Goal: Task Accomplishment & Management: Complete application form

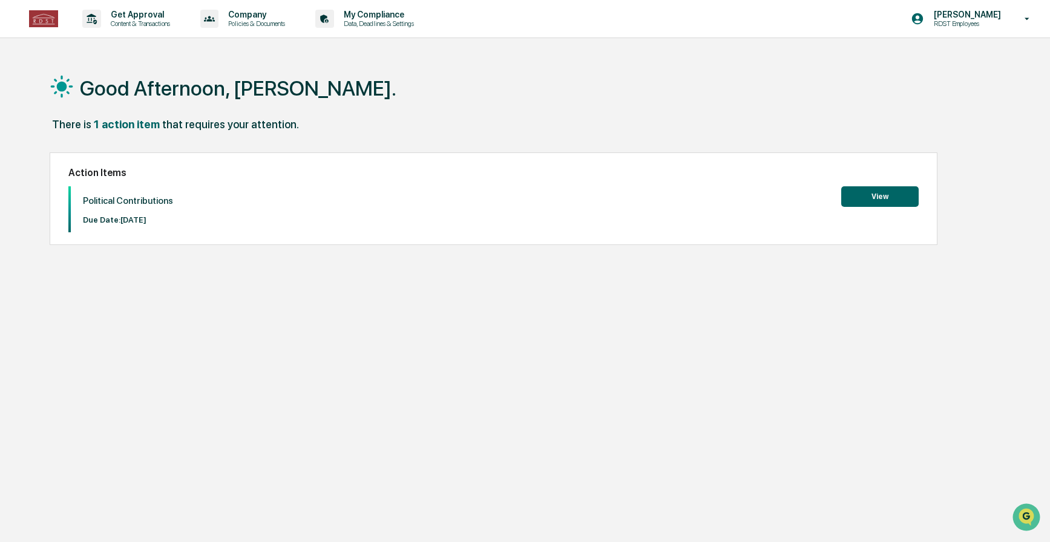
click at [892, 197] on button "View" at bounding box center [879, 196] width 77 height 21
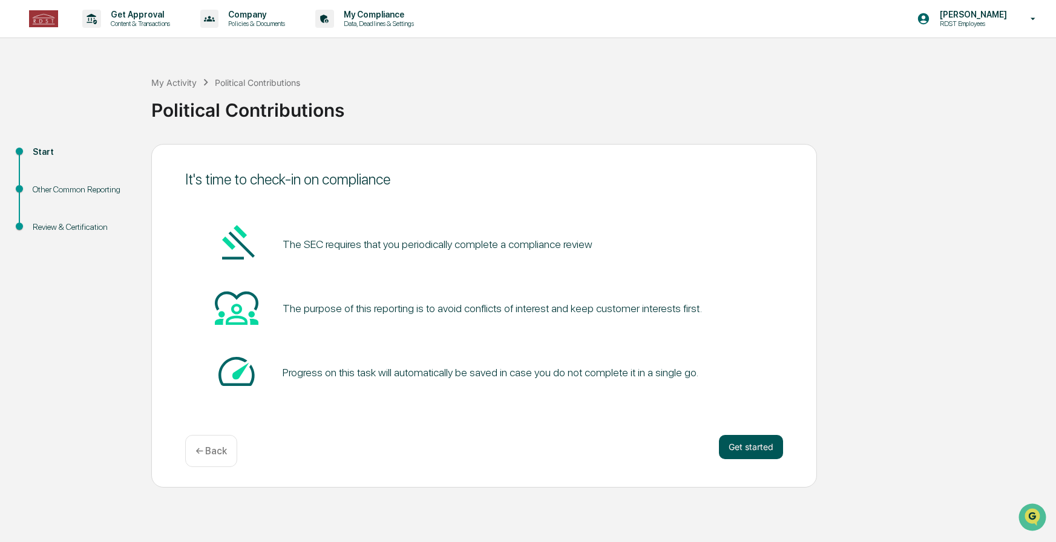
click at [734, 441] on button "Get started" at bounding box center [751, 447] width 64 height 24
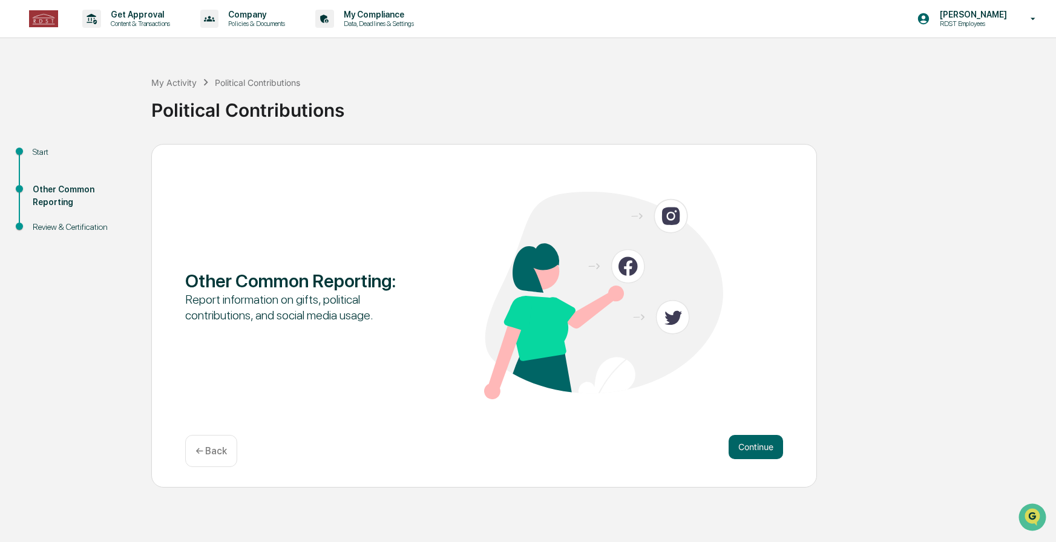
click at [734, 441] on button "Continue" at bounding box center [755, 447] width 54 height 24
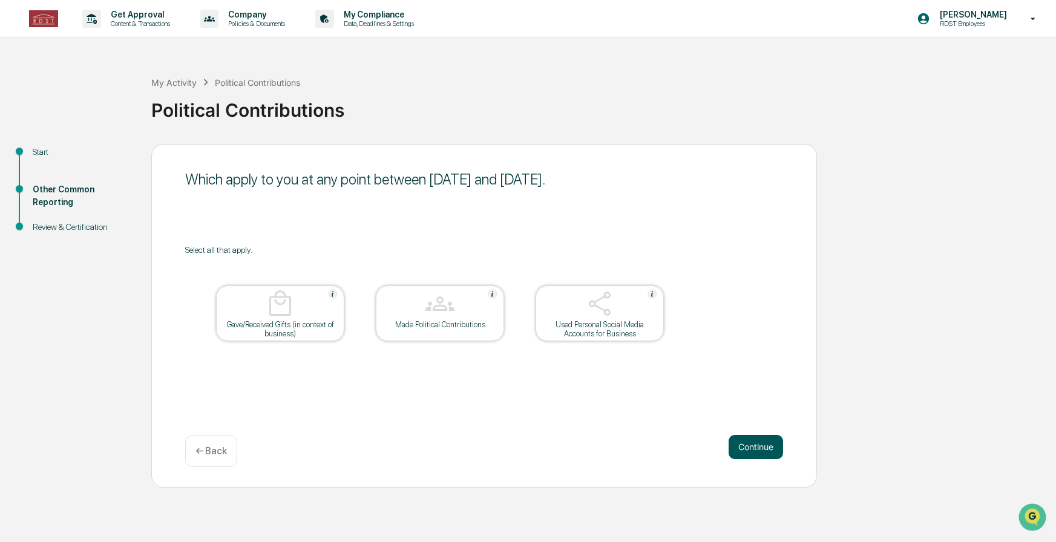
click at [758, 444] on button "Continue" at bounding box center [755, 447] width 54 height 24
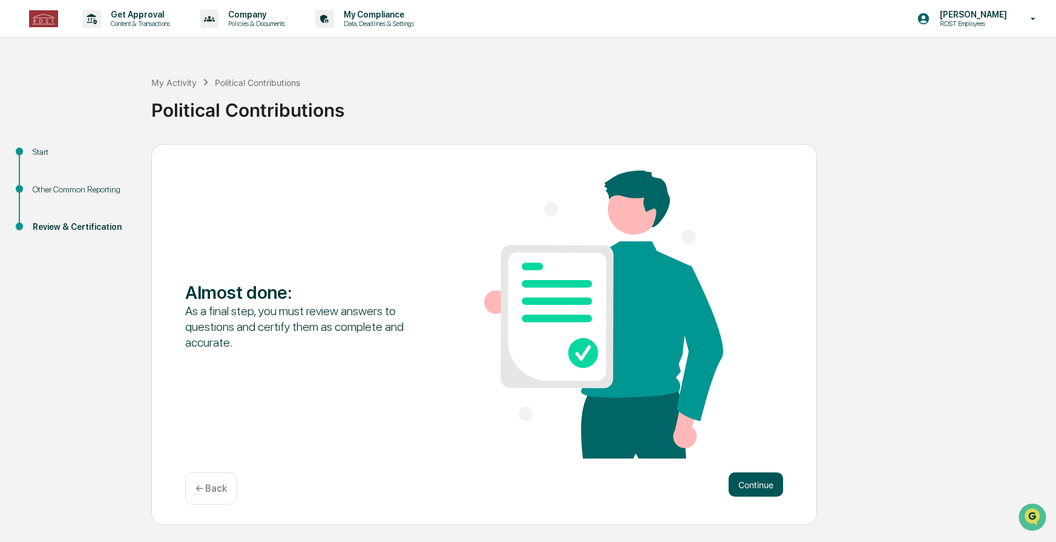
click at [743, 474] on button "Continue" at bounding box center [755, 485] width 54 height 24
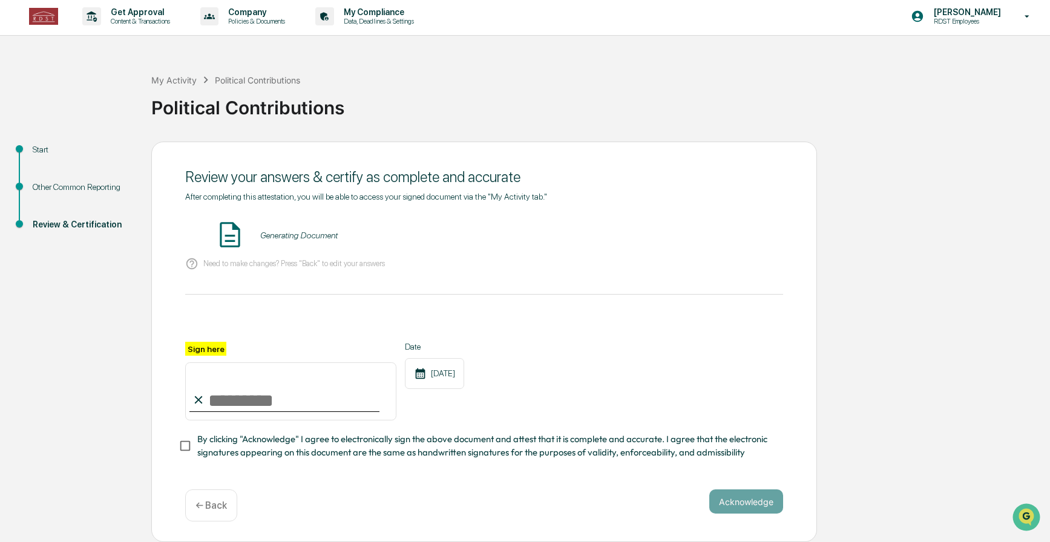
scroll to position [6, 0]
click at [231, 386] on input "Sign here" at bounding box center [290, 391] width 211 height 58
type input "**********"
click at [612, 381] on div "**********" at bounding box center [484, 381] width 598 height 79
click at [773, 503] on button "Acknowledge" at bounding box center [746, 501] width 74 height 24
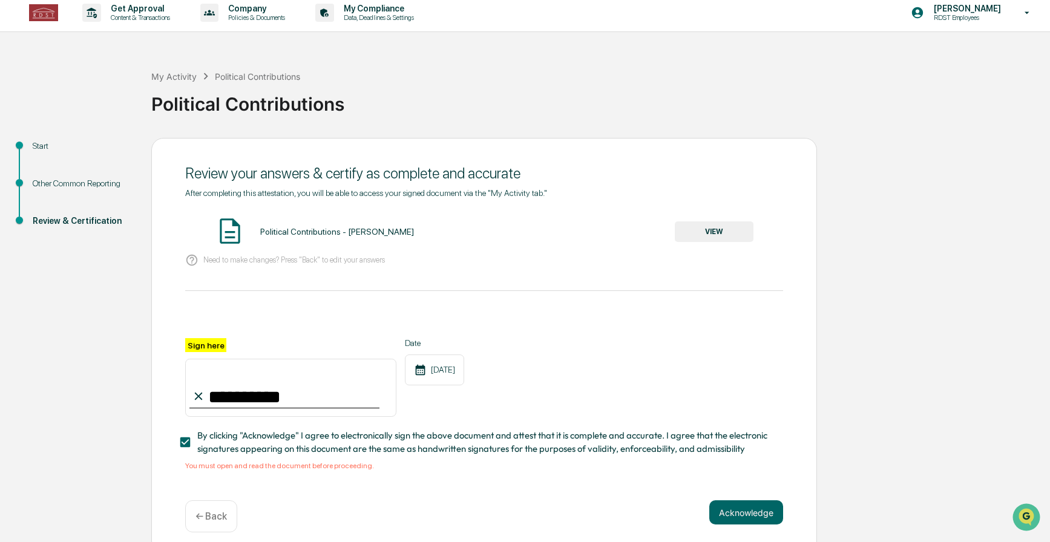
scroll to position [21, 0]
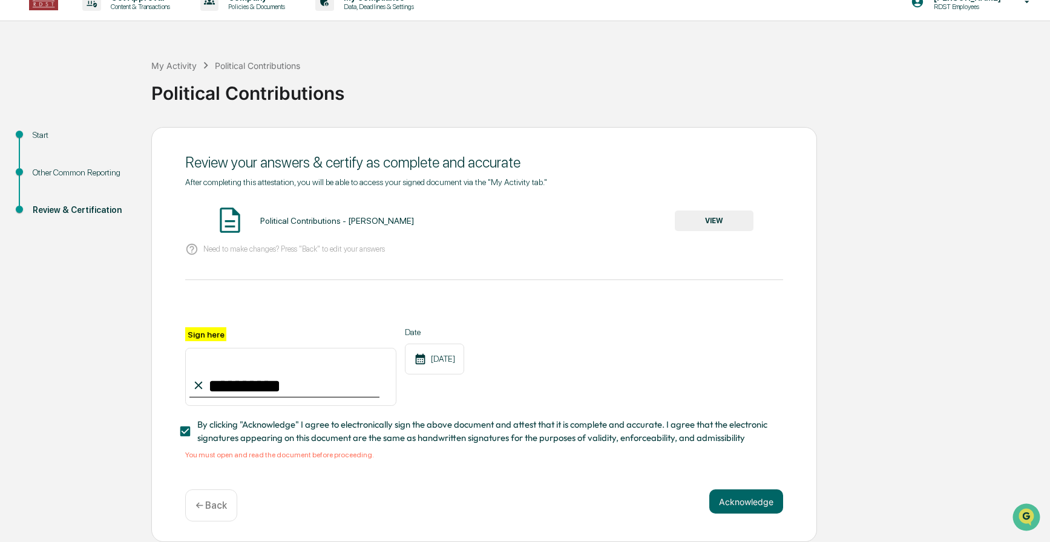
click at [723, 212] on button "VIEW" at bounding box center [714, 221] width 79 height 21
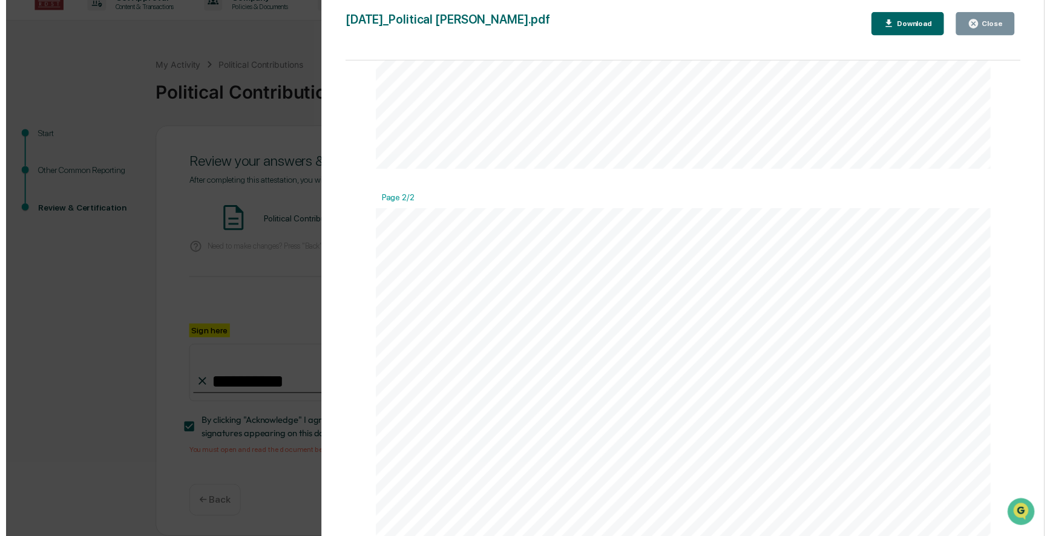
scroll to position [908, 0]
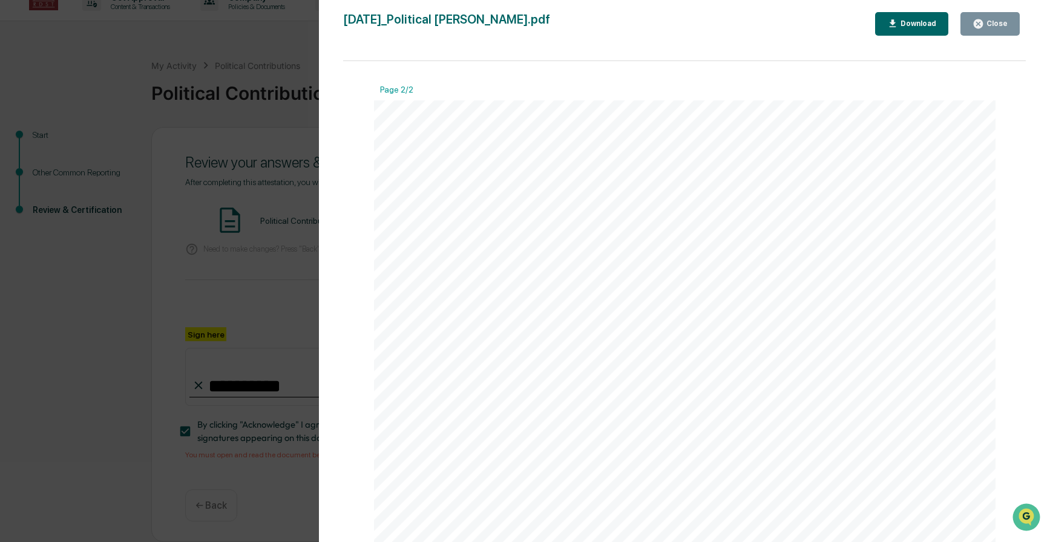
click at [983, 30] on button "Close" at bounding box center [989, 24] width 59 height 24
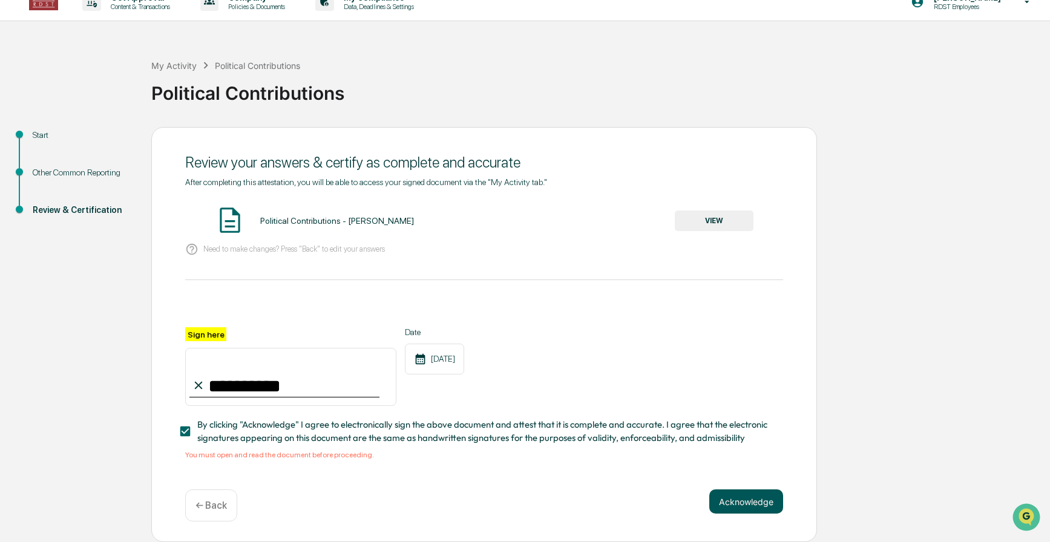
click at [742, 500] on button "Acknowledge" at bounding box center [746, 501] width 74 height 24
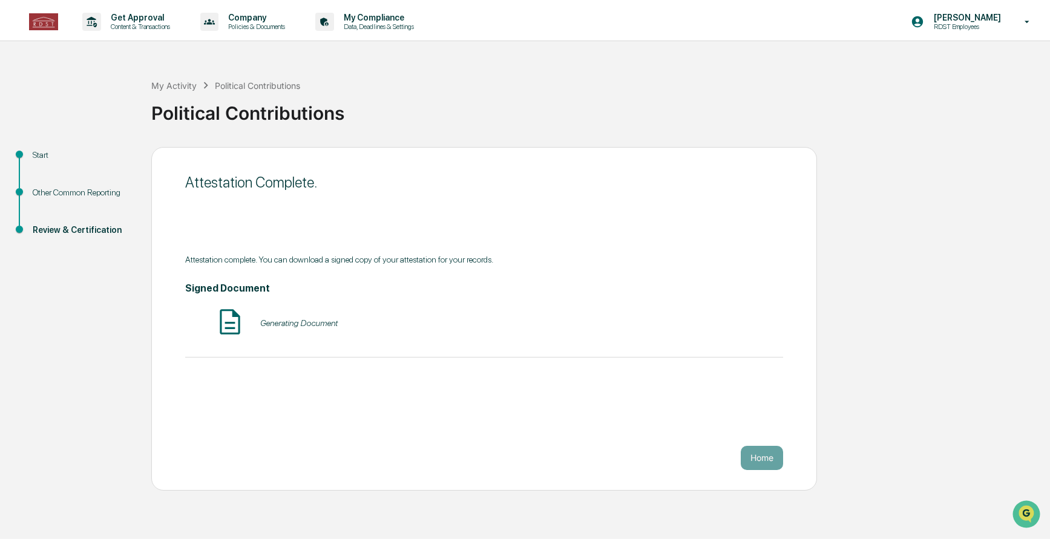
scroll to position [0, 0]
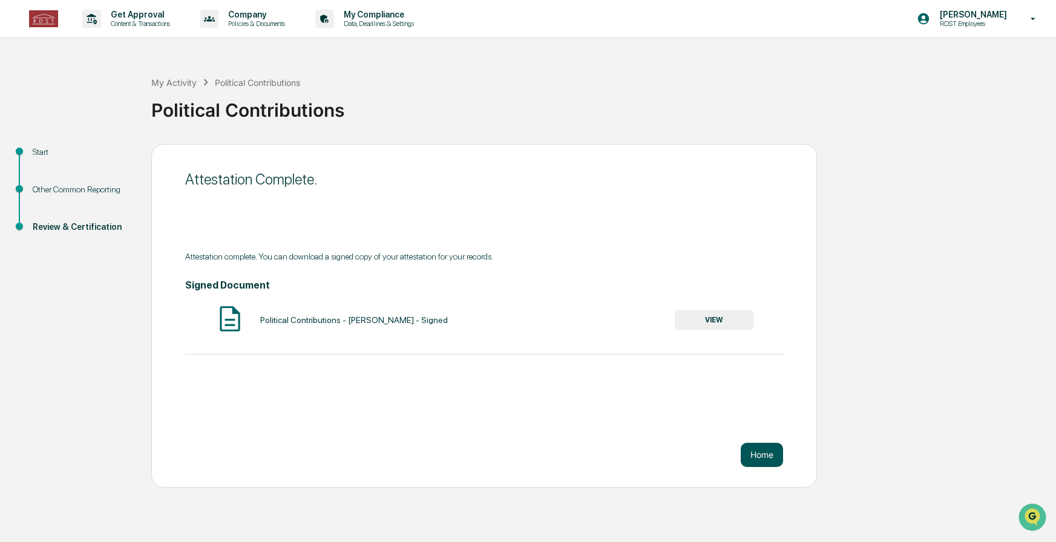
click at [753, 462] on button "Home" at bounding box center [762, 455] width 42 height 24
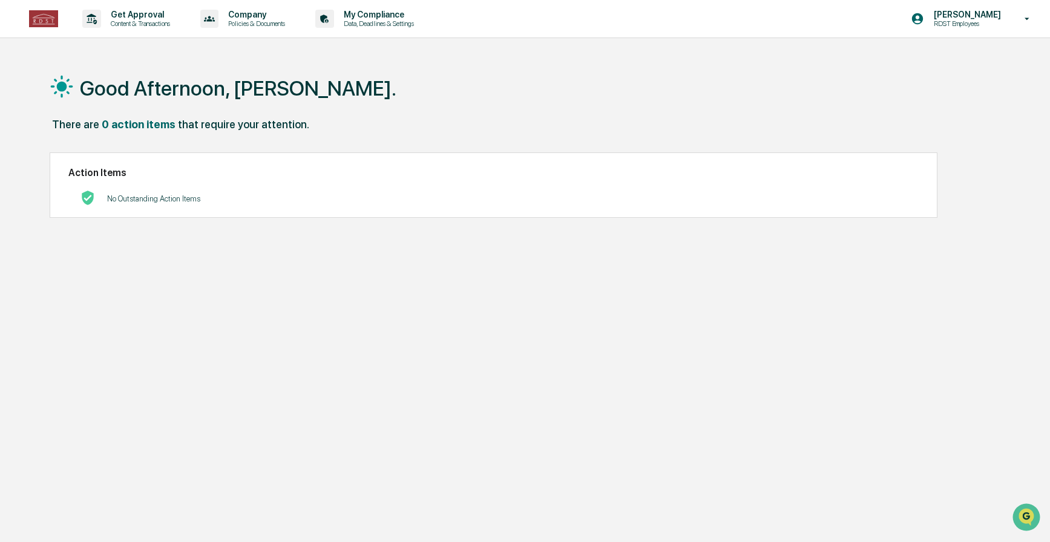
click at [391, 146] on div "Good Afternoon, [PERSON_NAME]. There are 0 action items that require your atten…" at bounding box center [521, 328] width 981 height 542
